Goal: Information Seeking & Learning: Learn about a topic

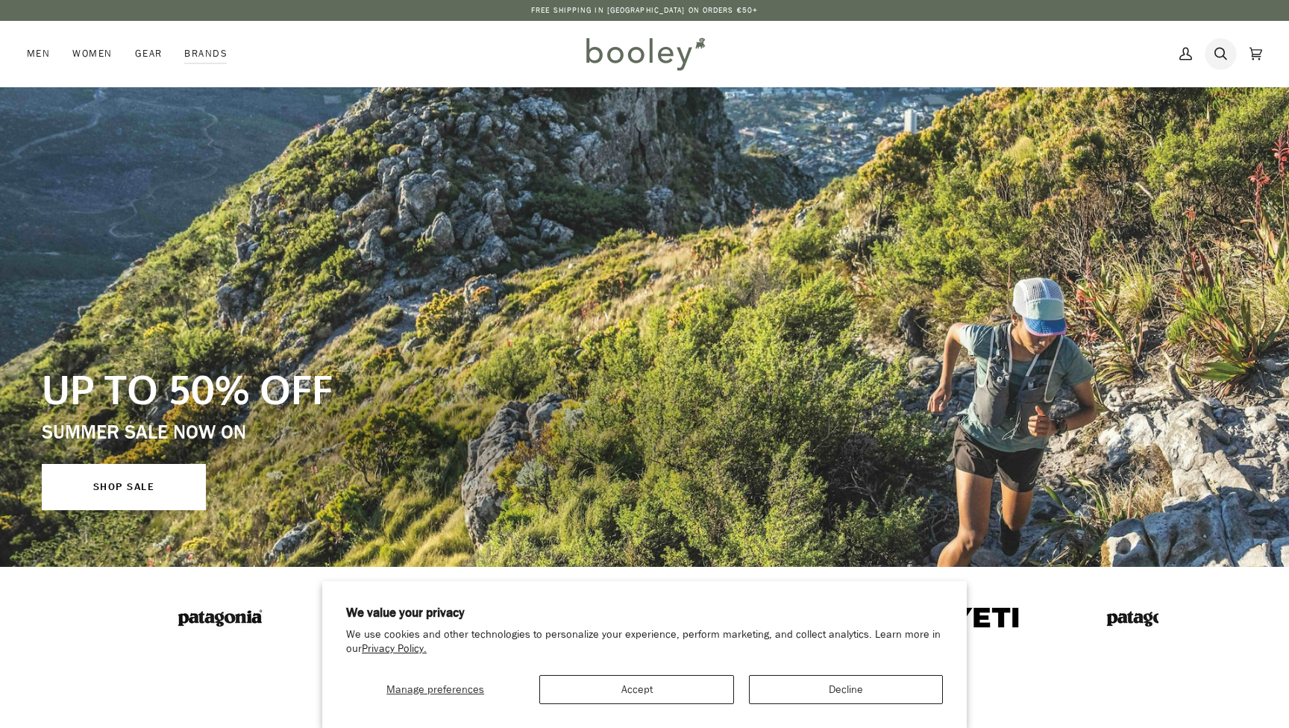
click at [1220, 56] on icon at bounding box center [1221, 54] width 13 height 22
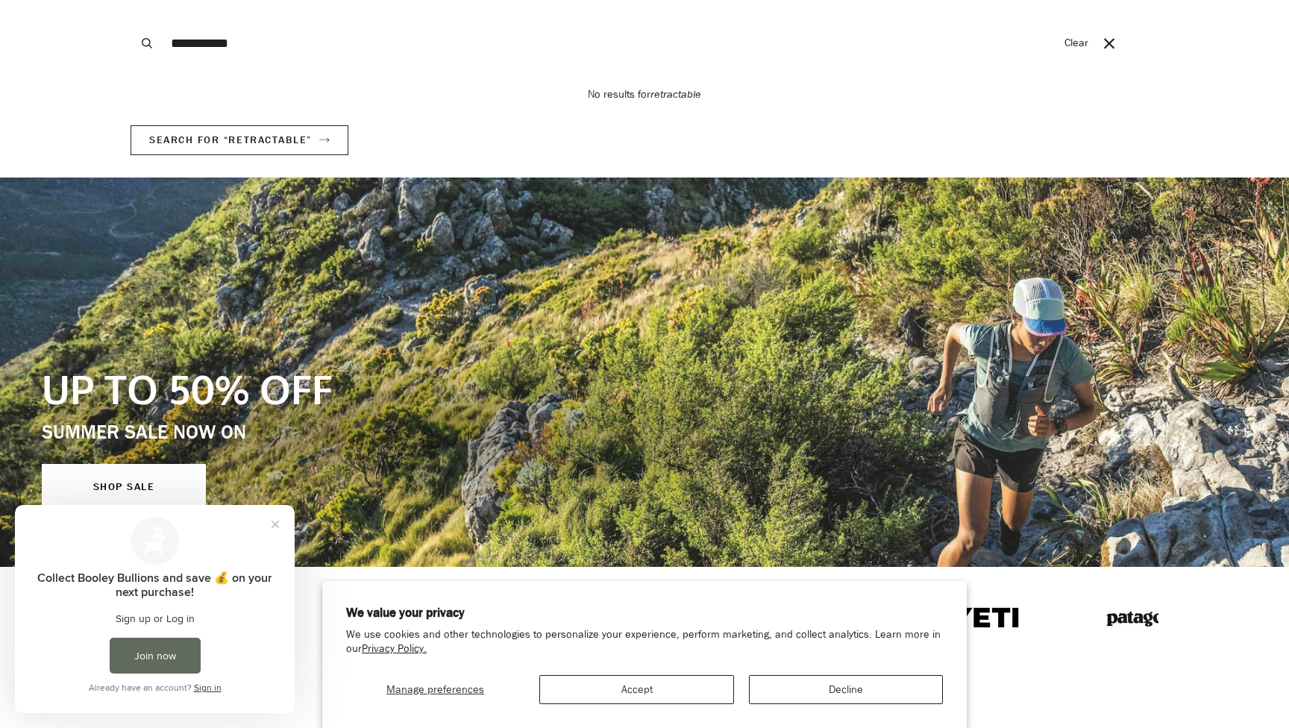
type input "**********"
click at [147, 43] on button "Search" at bounding box center [147, 43] width 33 height 87
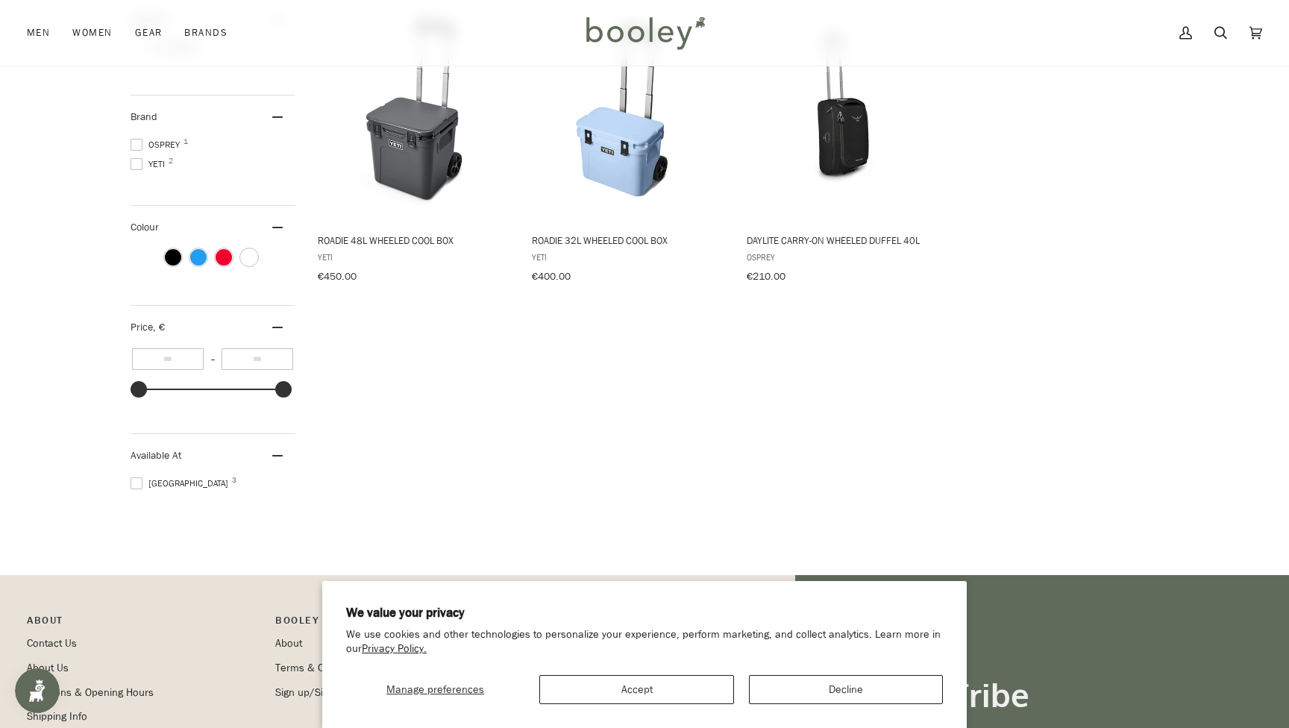
scroll to position [272, 0]
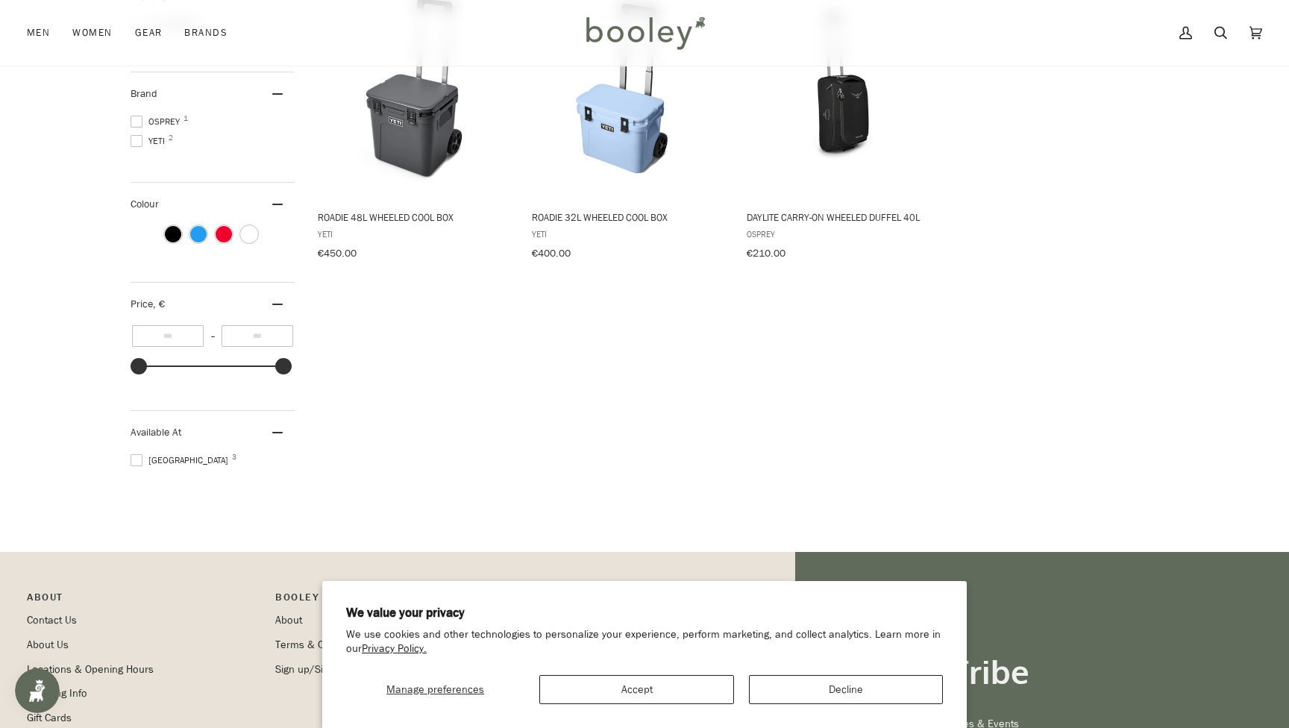
click at [629, 686] on button "Accept" at bounding box center [636, 689] width 194 height 29
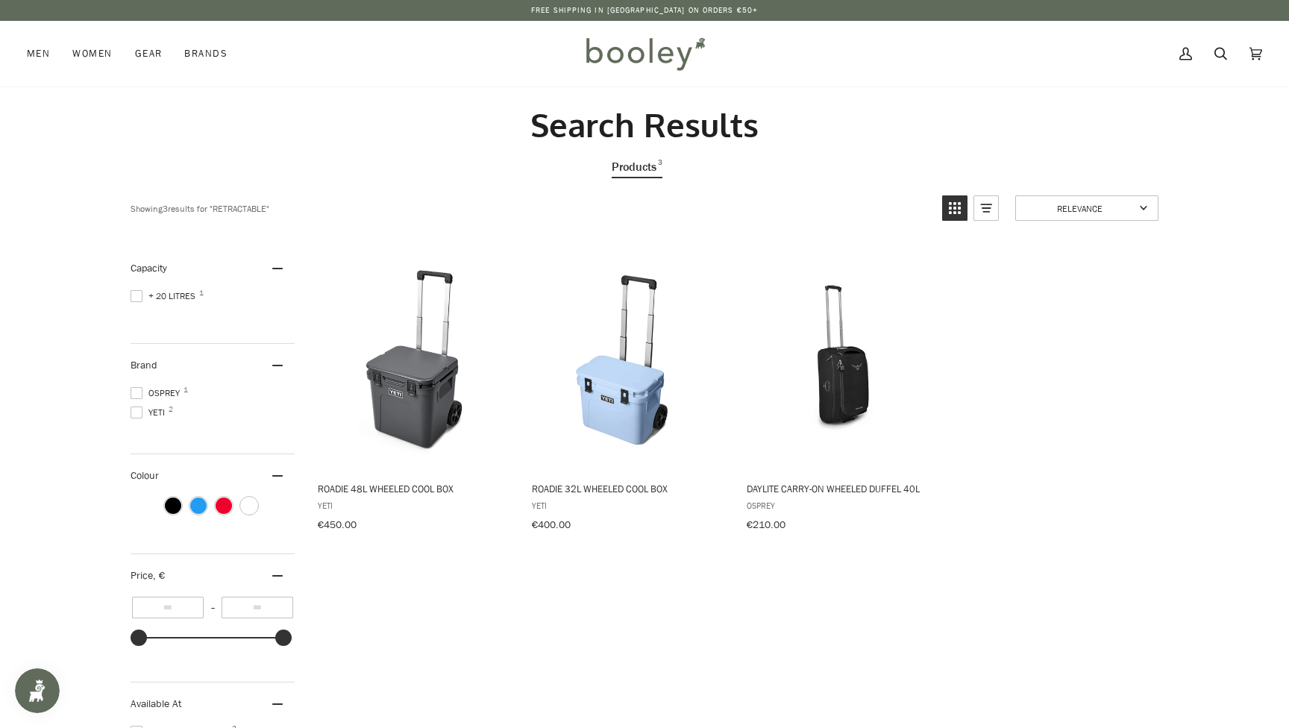
scroll to position [0, 0]
click at [1228, 56] on link "Search" at bounding box center [1220, 54] width 35 height 66
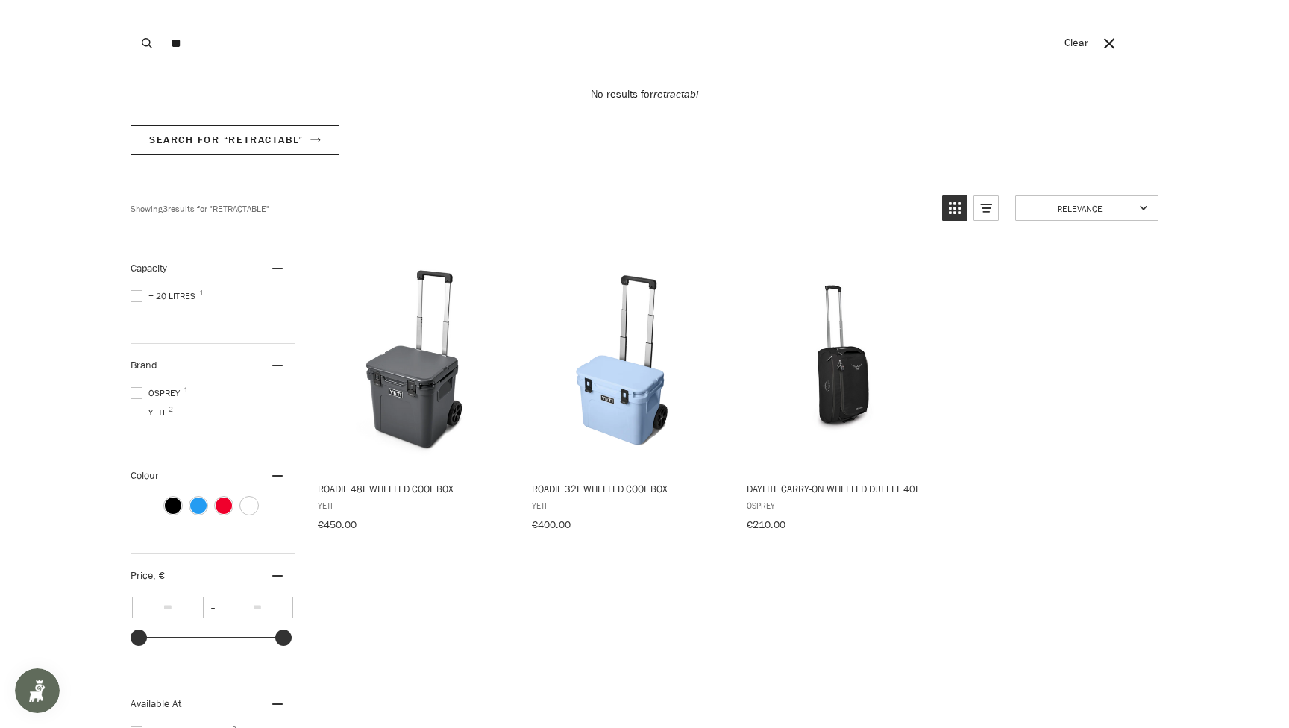
type input "*"
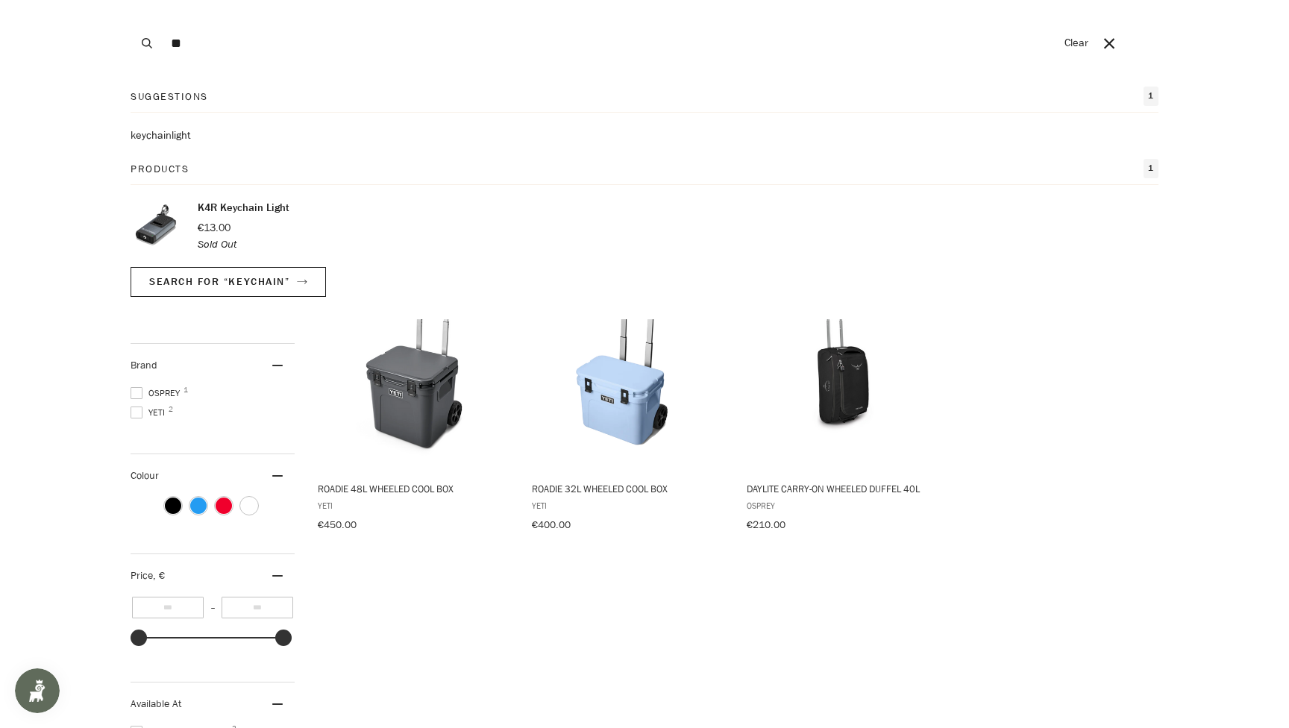
type input "*"
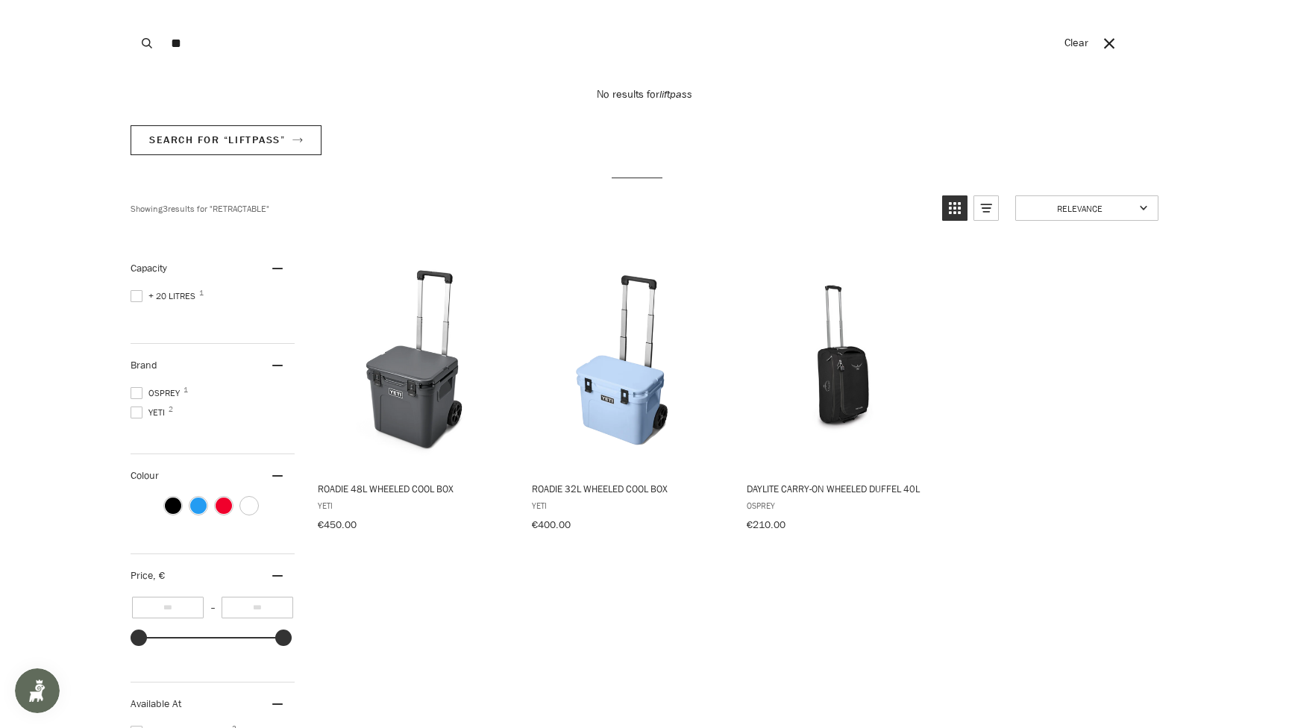
type input "*"
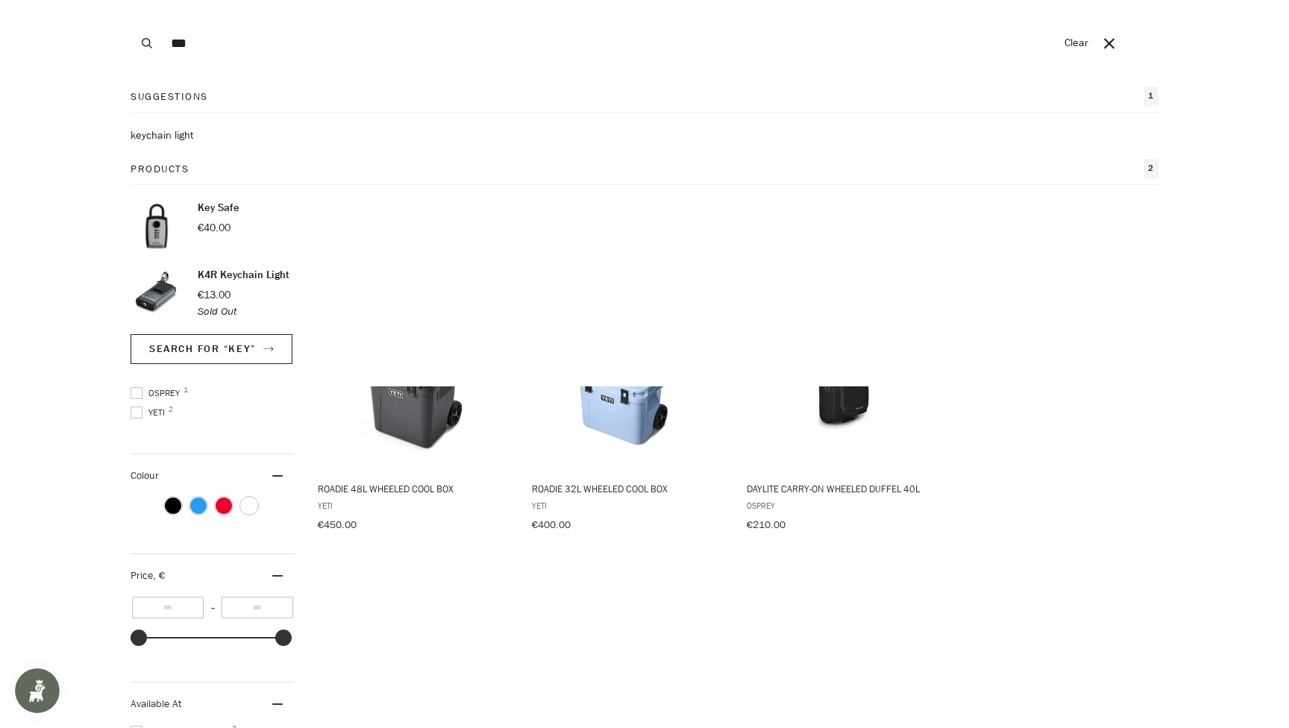
type input "***"
click at [147, 43] on button "Search" at bounding box center [147, 43] width 33 height 87
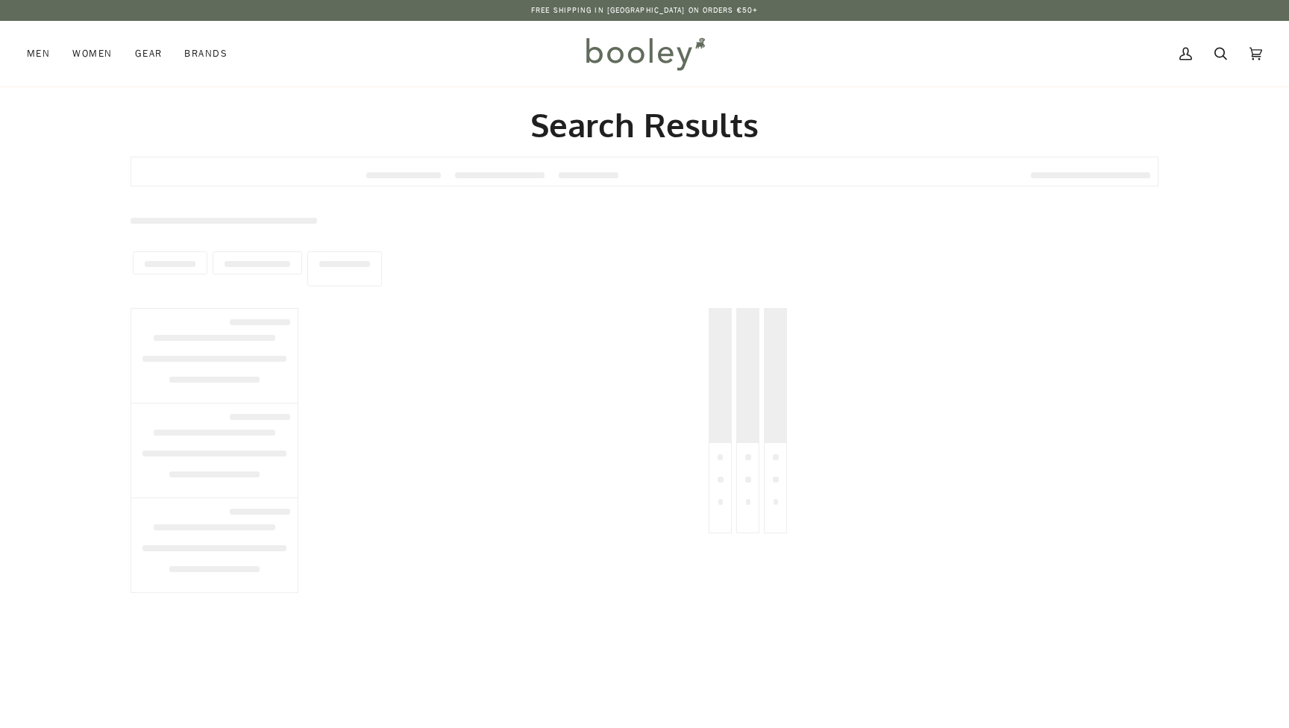
type input "***"
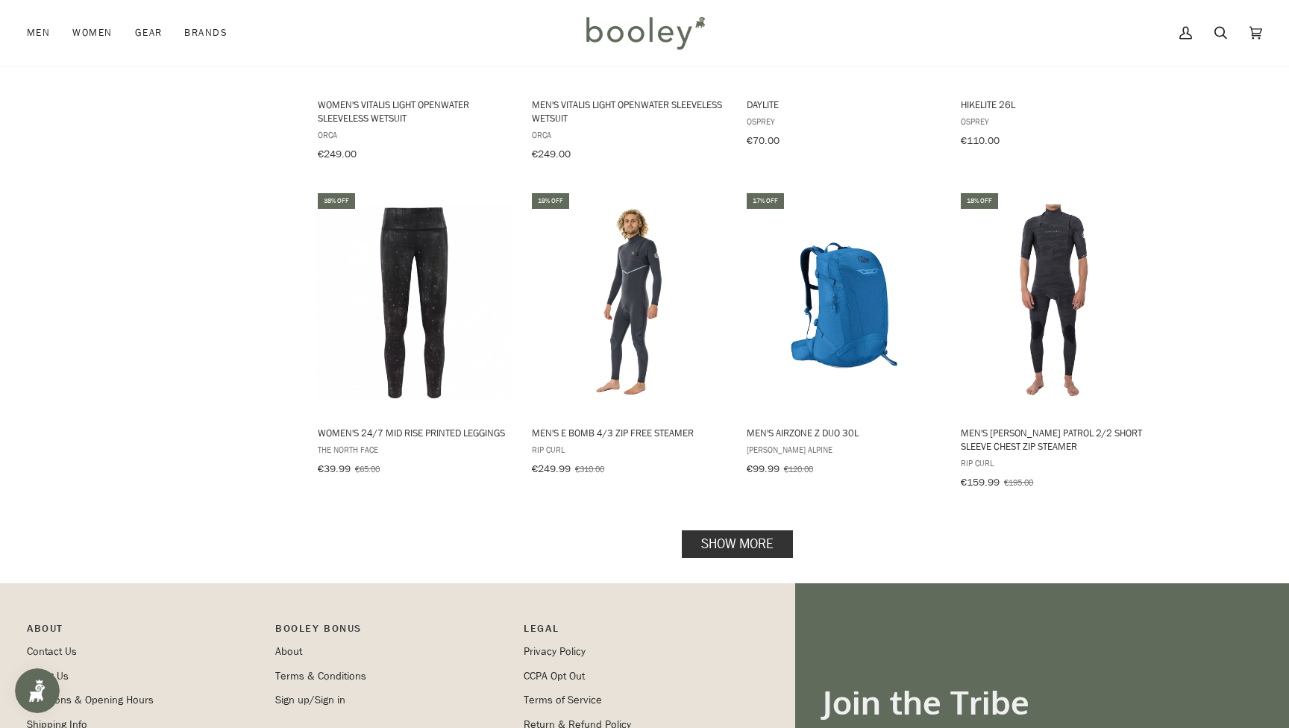
scroll to position [1334, 0]
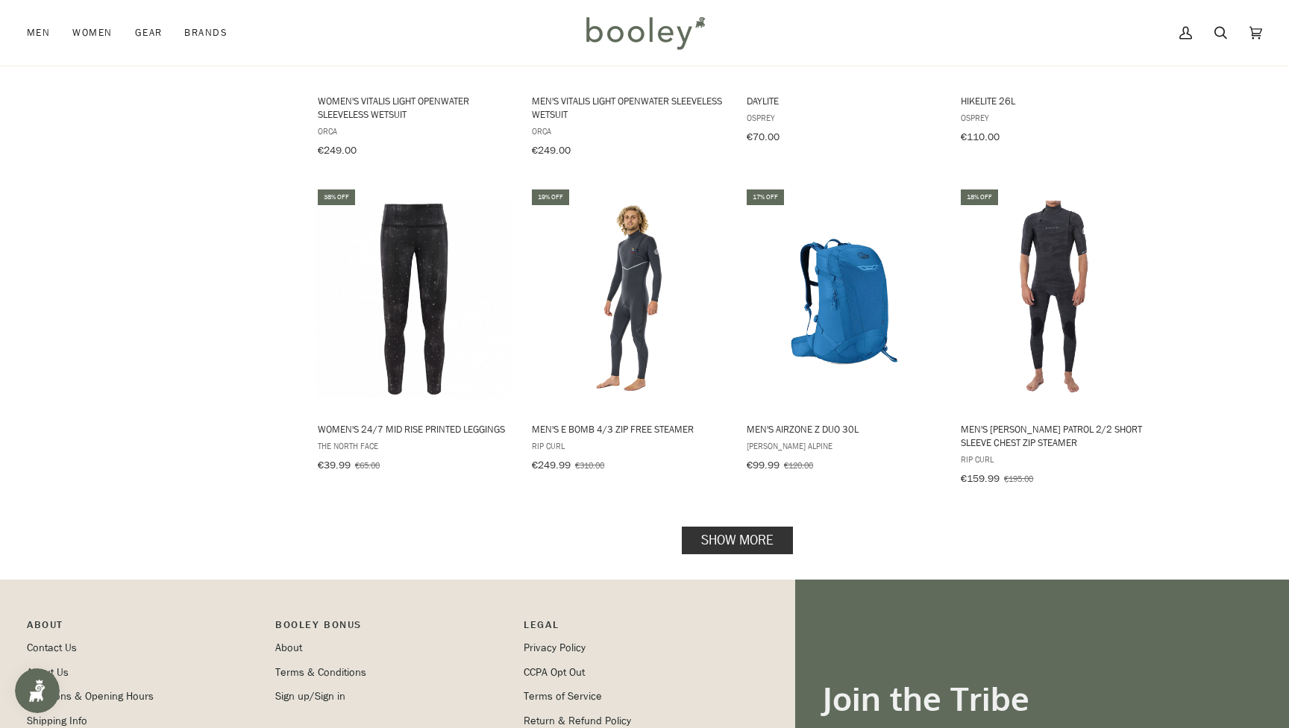
click at [744, 536] on link "Show more" at bounding box center [737, 541] width 111 height 28
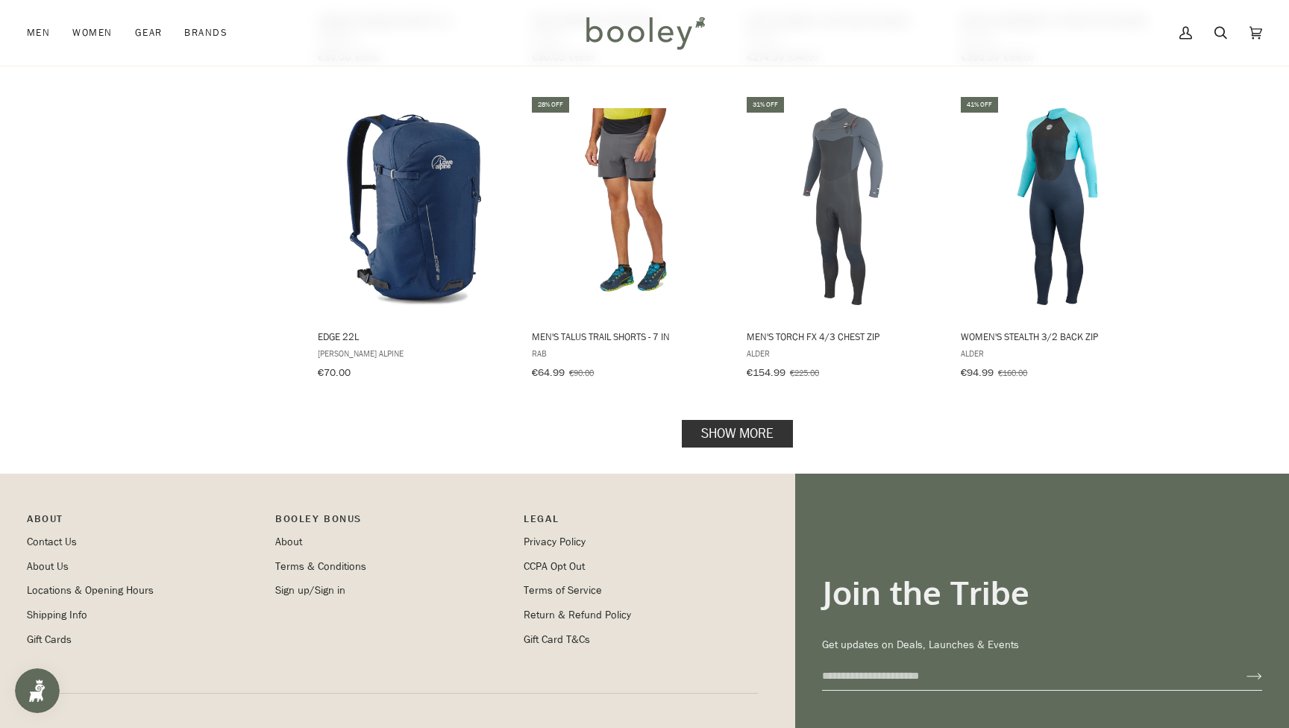
scroll to position [3046, 0]
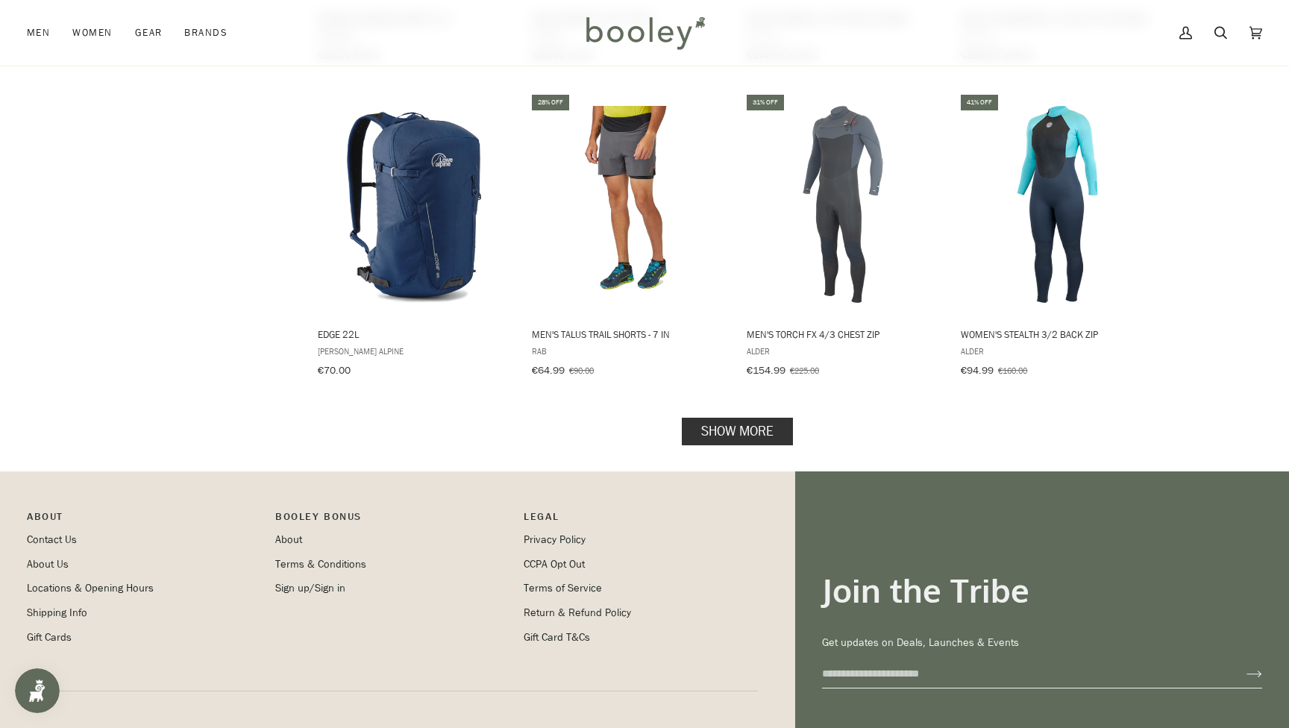
click at [762, 419] on link "Show more" at bounding box center [737, 433] width 111 height 28
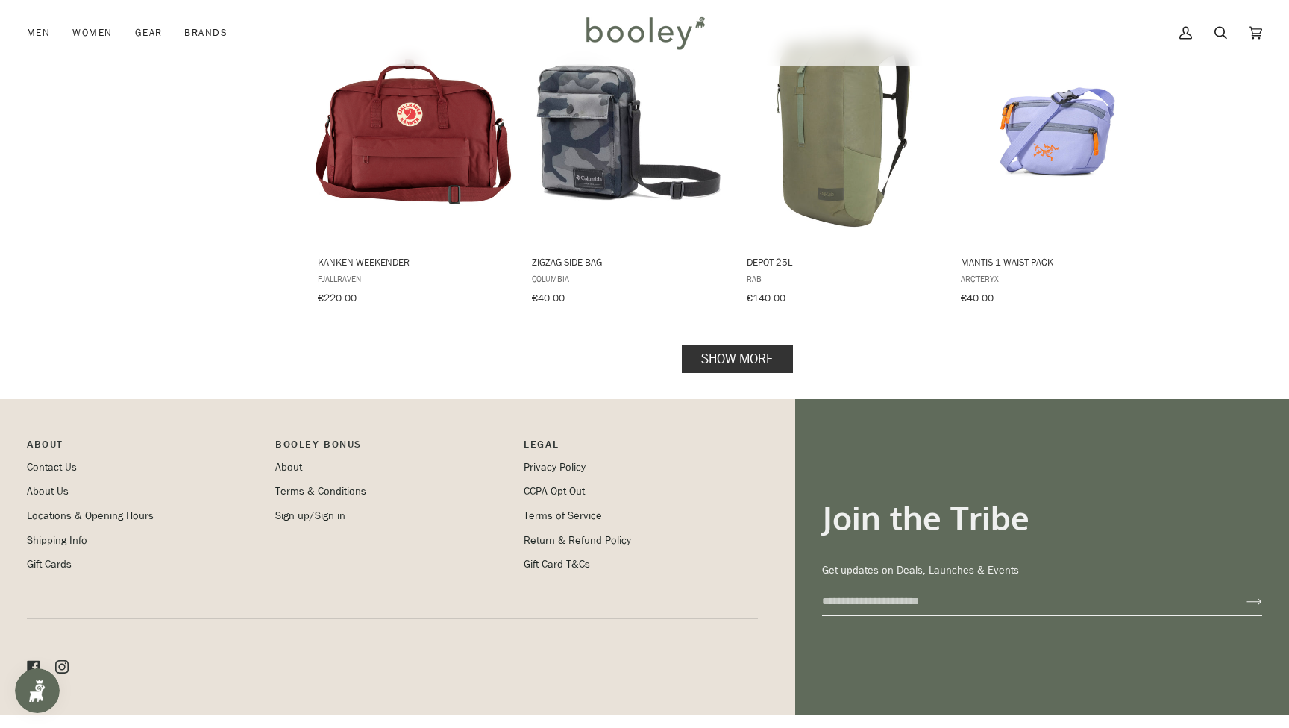
click at [732, 346] on link "Show more" at bounding box center [737, 360] width 111 height 28
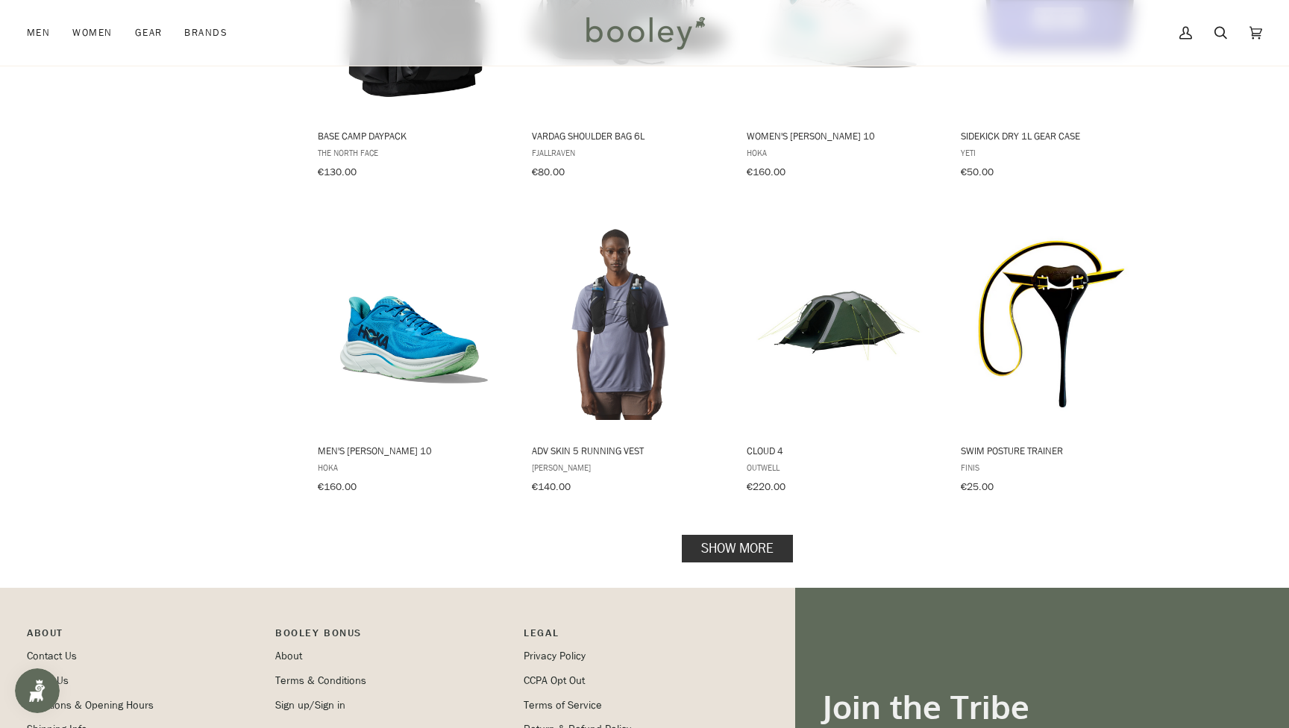
scroll to position [6100, 0]
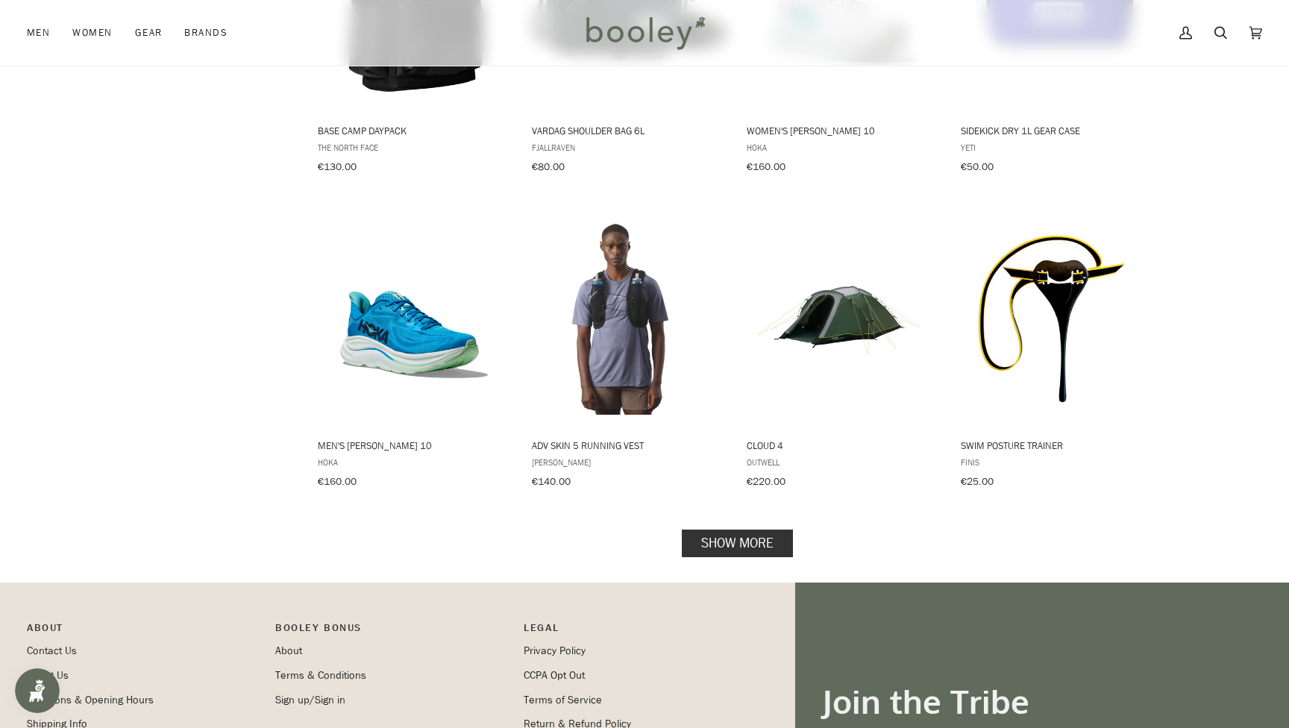
click at [749, 530] on link "Show more" at bounding box center [737, 544] width 111 height 28
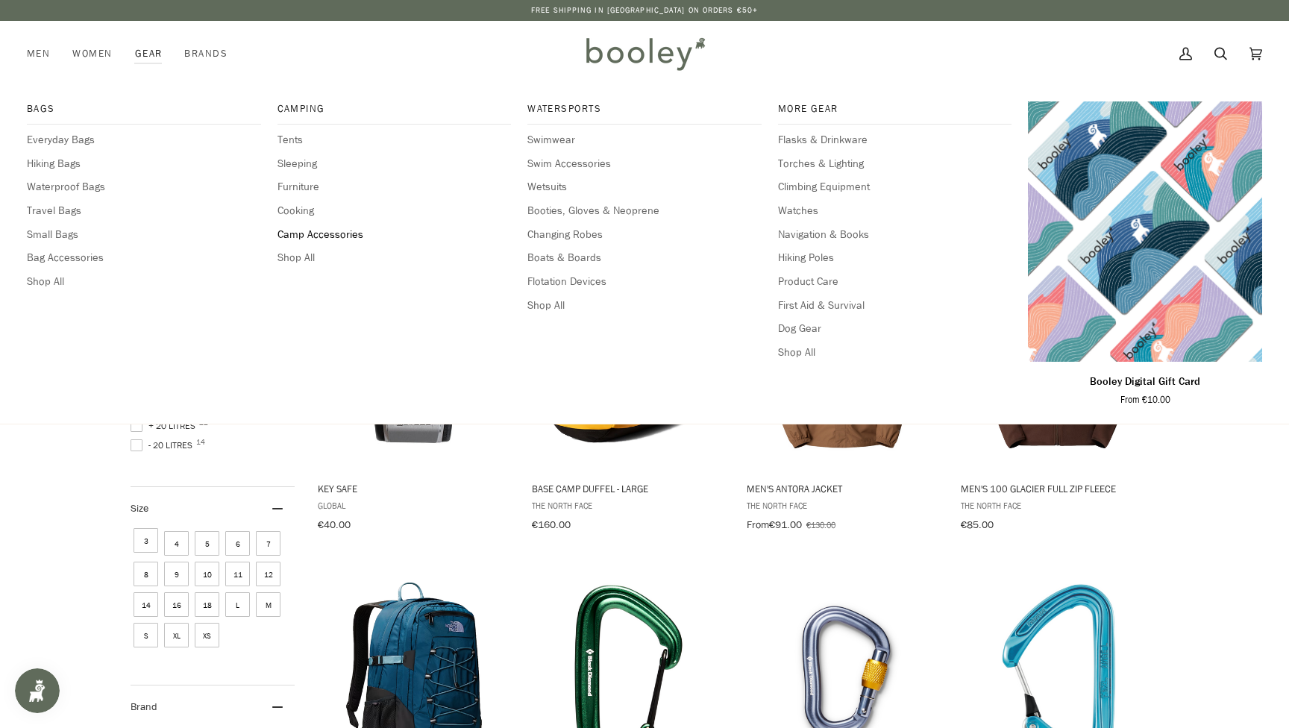
click at [316, 230] on span "Camp Accessories" at bounding box center [395, 235] width 234 height 16
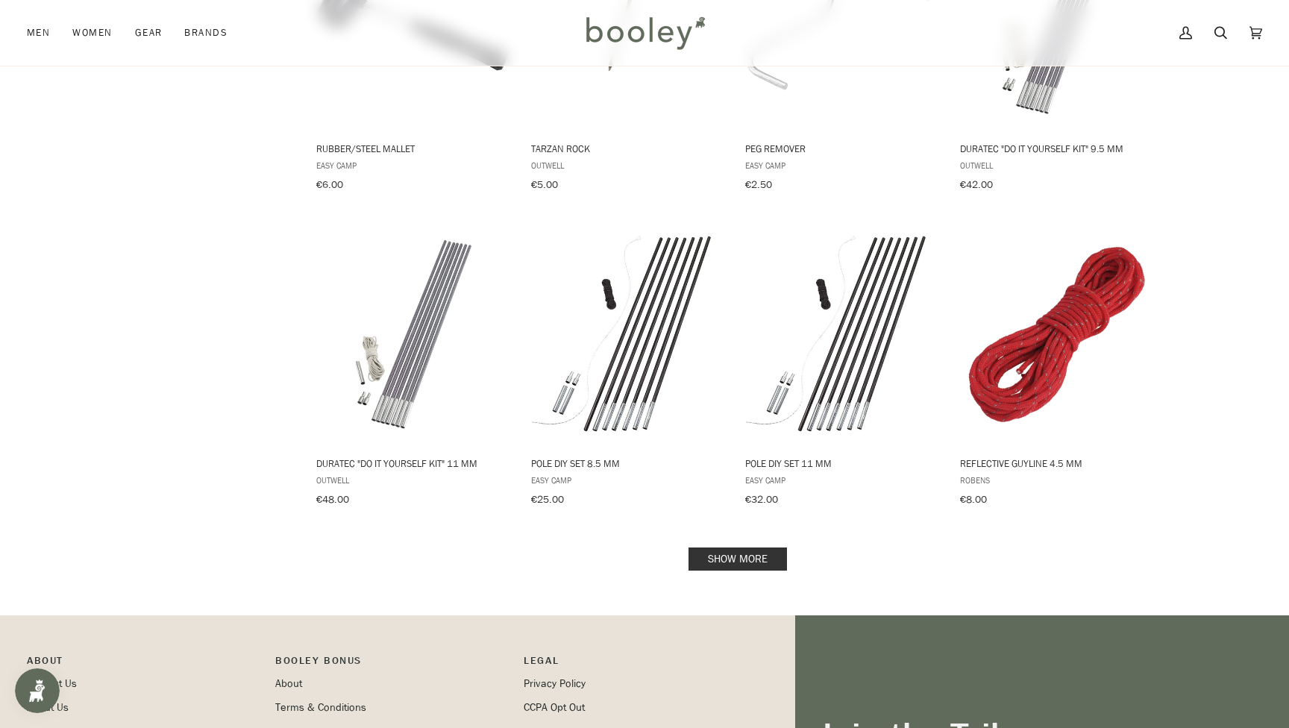
scroll to position [1358, 0]
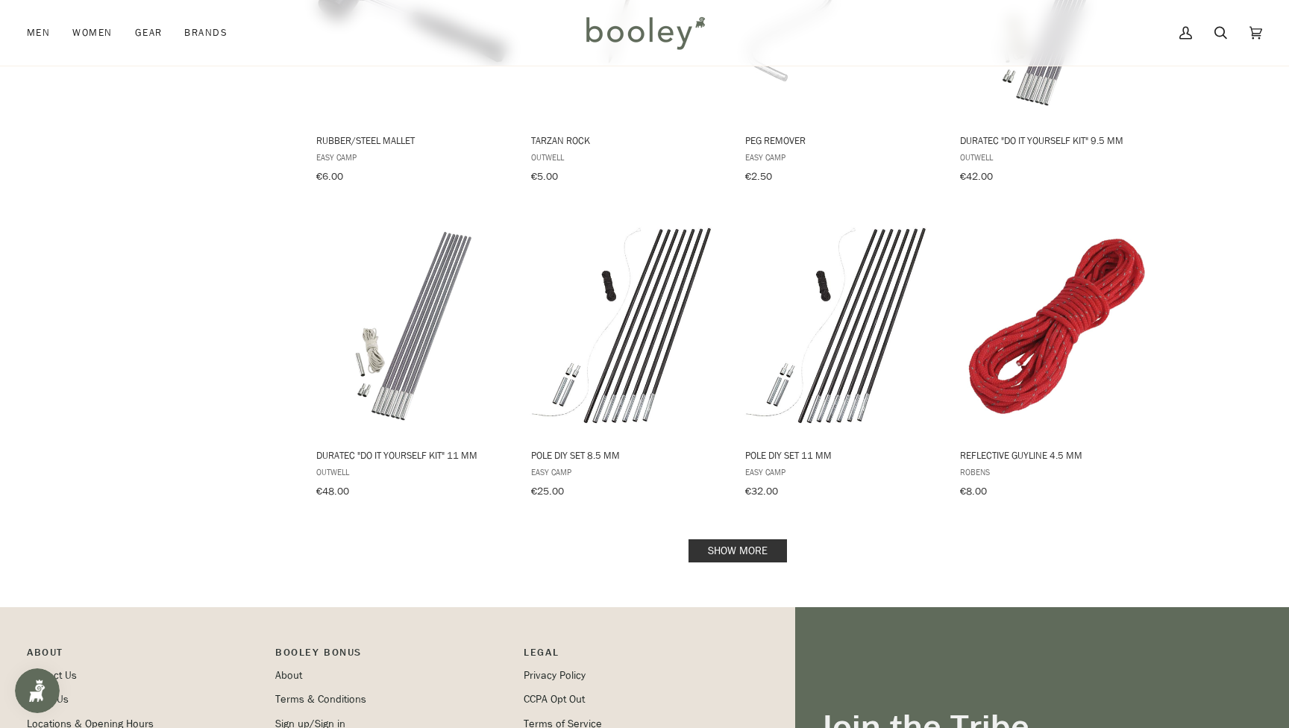
click at [738, 540] on link "Show more" at bounding box center [738, 550] width 98 height 23
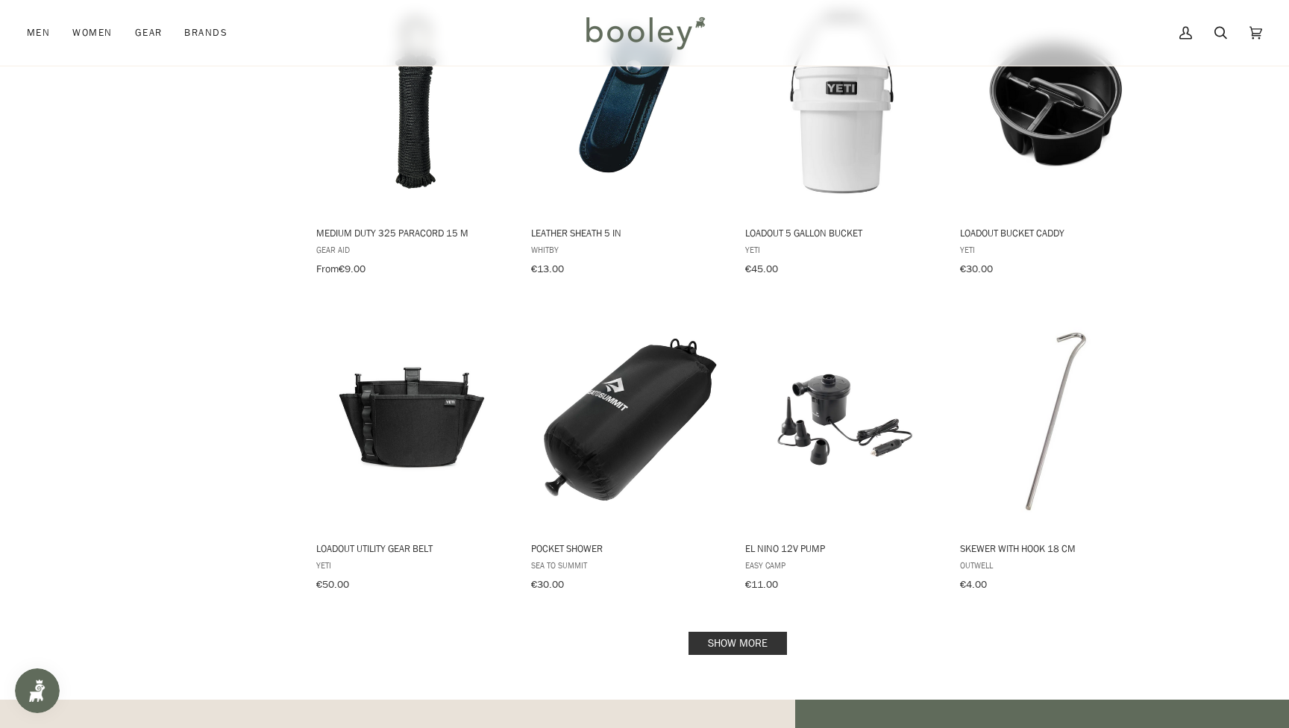
scroll to position [2842, 0]
click at [754, 631] on link "Show more" at bounding box center [738, 642] width 98 height 23
